Goal: Book appointment/travel/reservation

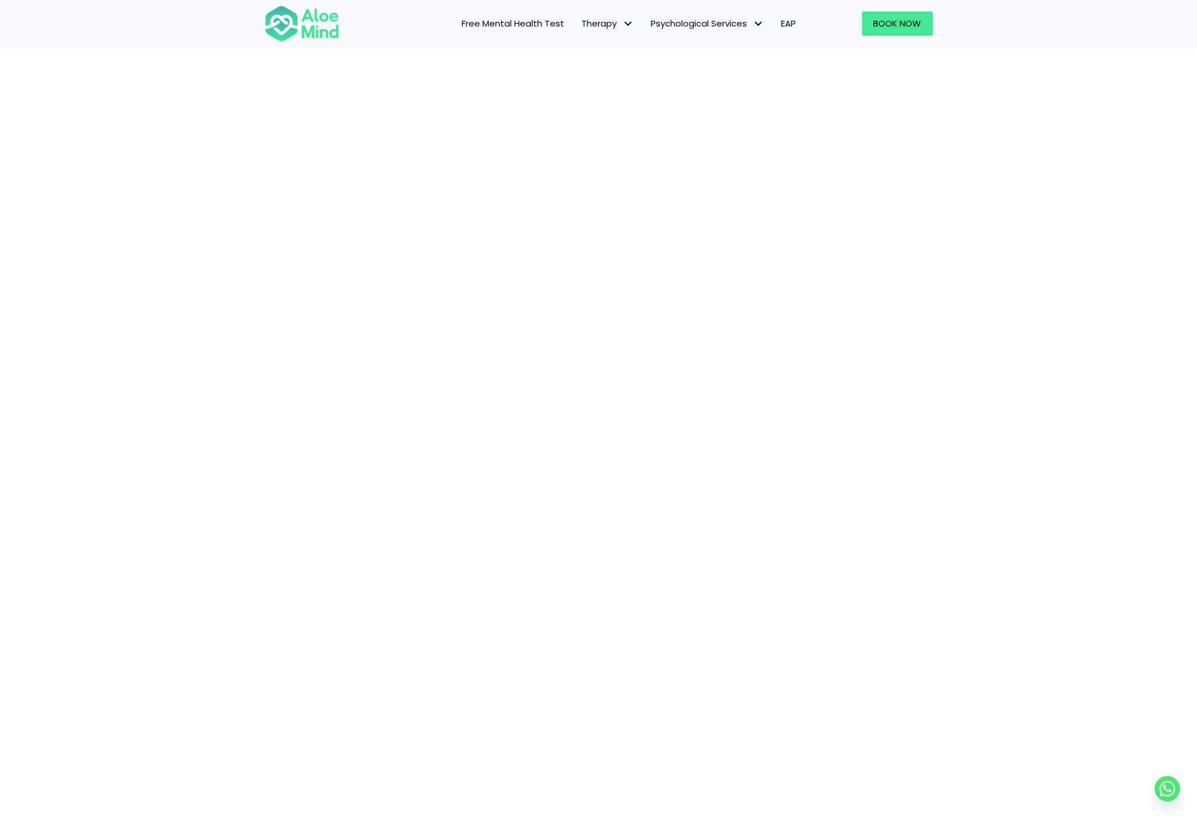
scroll to position [708, 0]
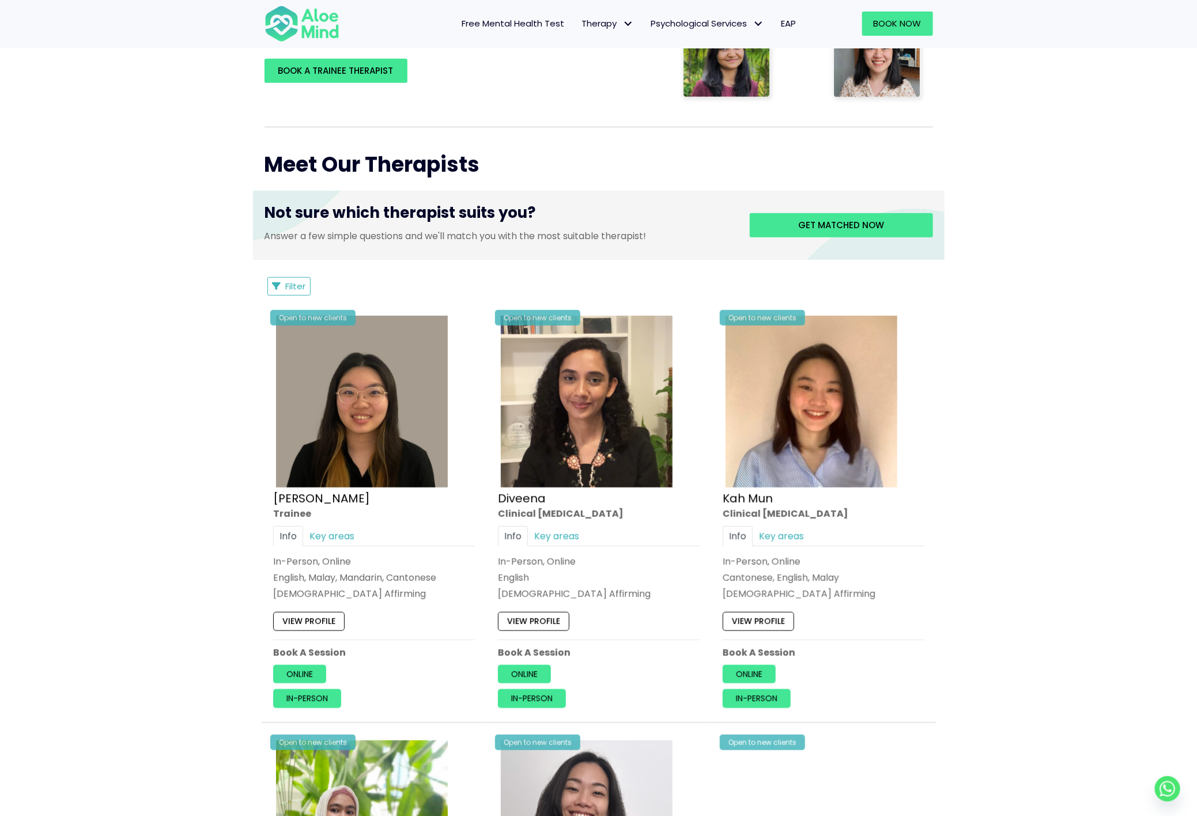
scroll to position [346, 0]
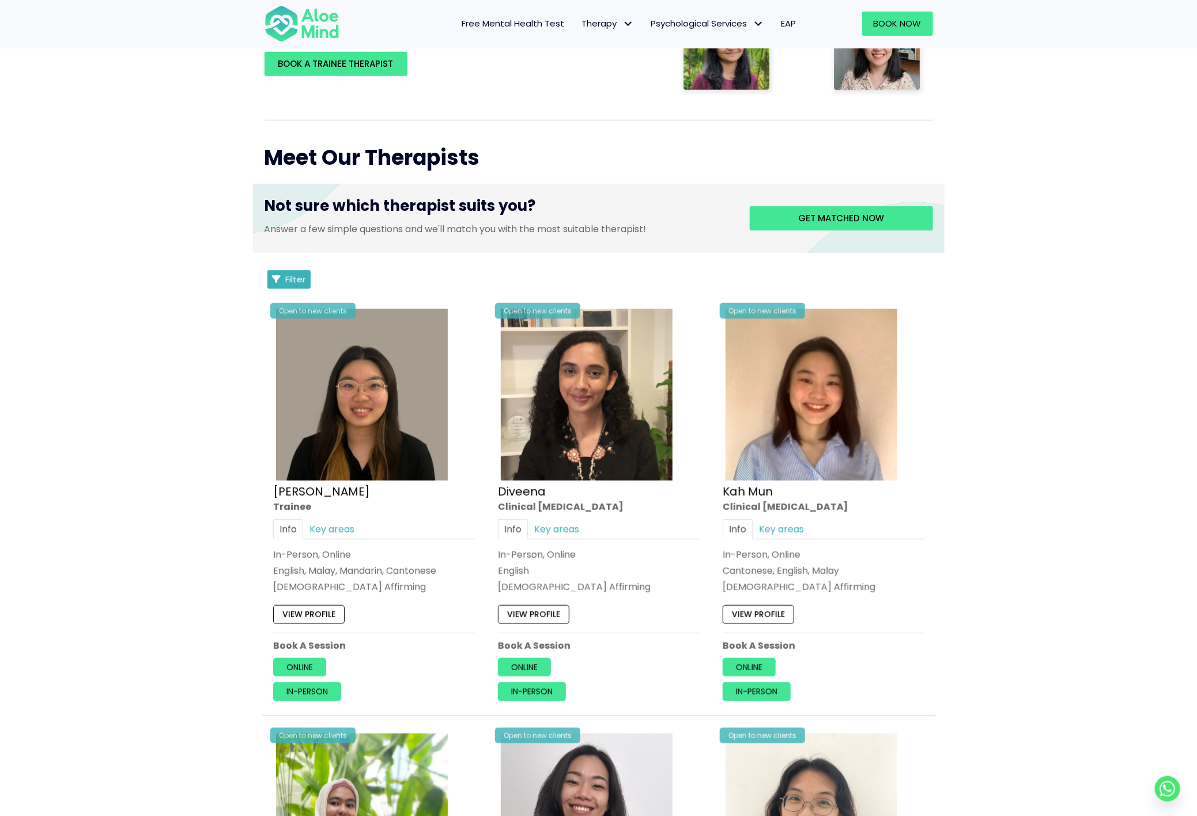
click at [291, 281] on span "Filter" at bounding box center [296, 279] width 20 height 12
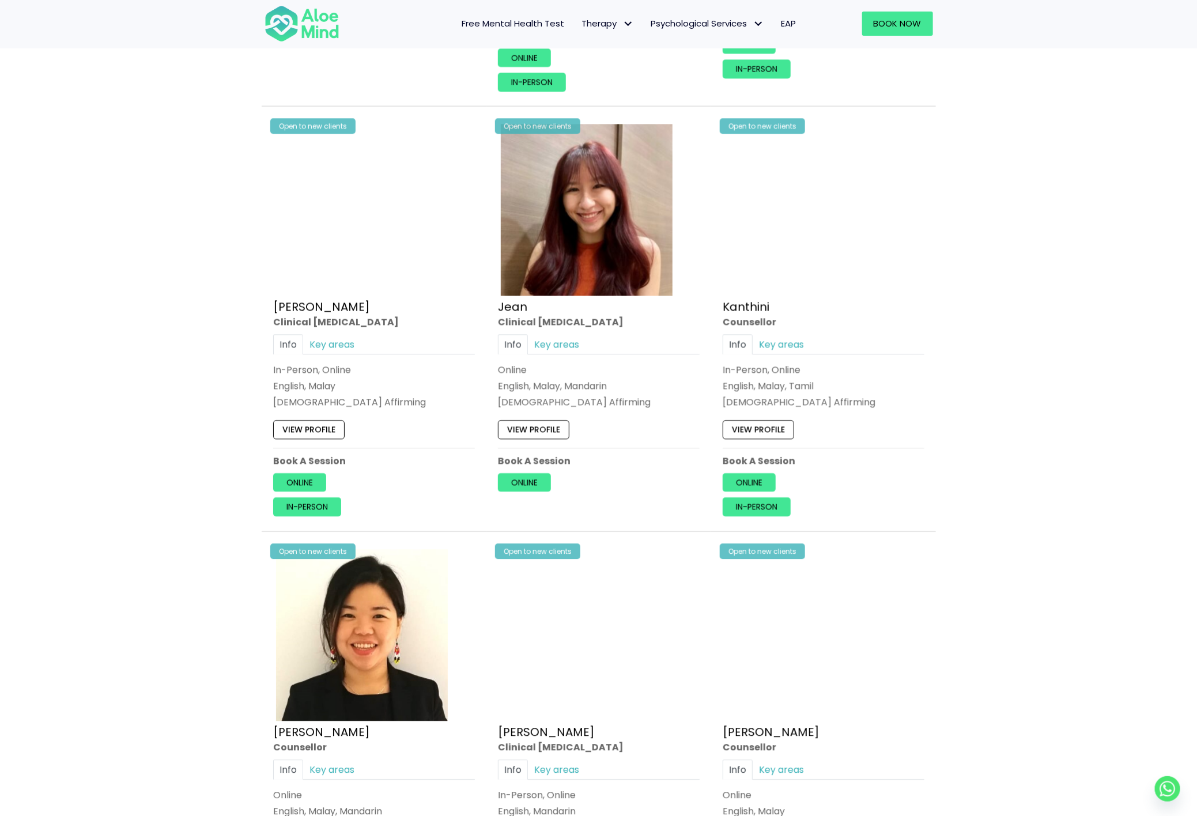
scroll to position [1556, 0]
